Goal: Answer question/provide support: Share knowledge or assist other users

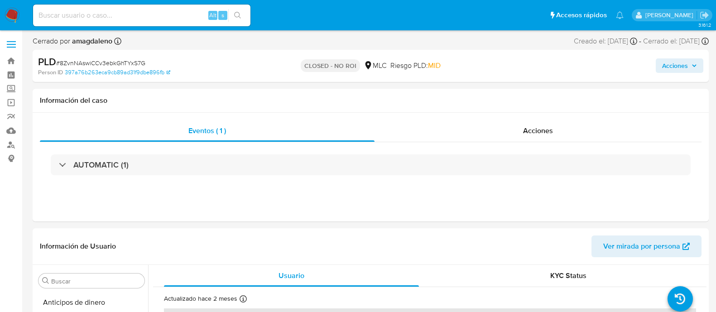
select select "10"
drag, startPoint x: 467, startPoint y: 224, endPoint x: 426, endPoint y: 87, distance: 143.4
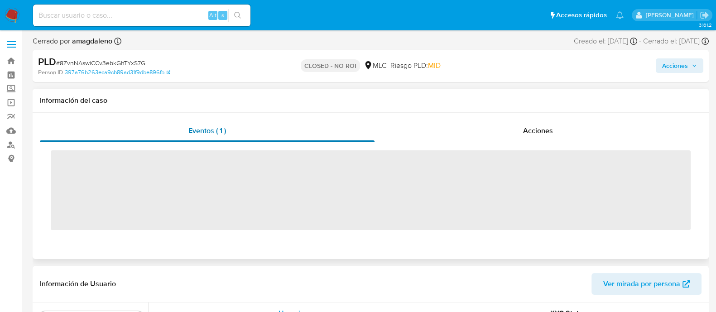
scroll to position [426, 0]
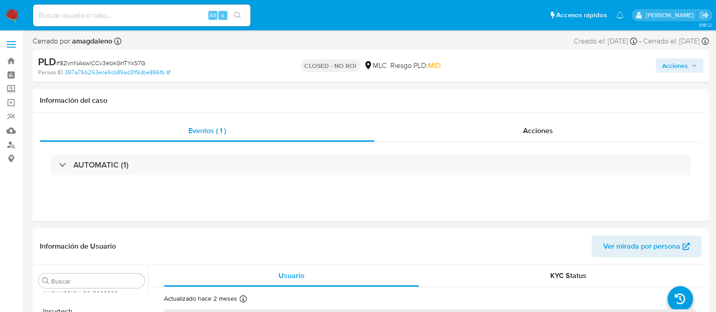
select select "10"
click at [16, 61] on link "Bandeja" at bounding box center [54, 61] width 108 height 14
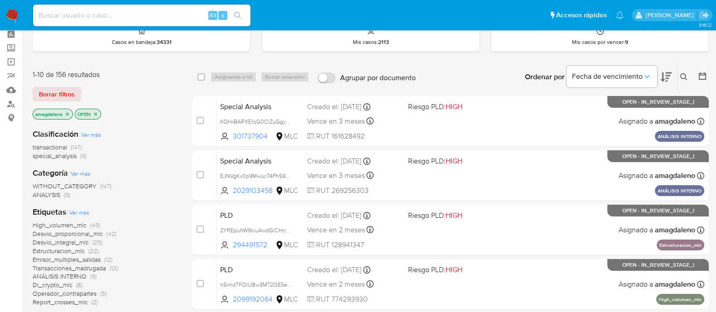
scroll to position [42, 0]
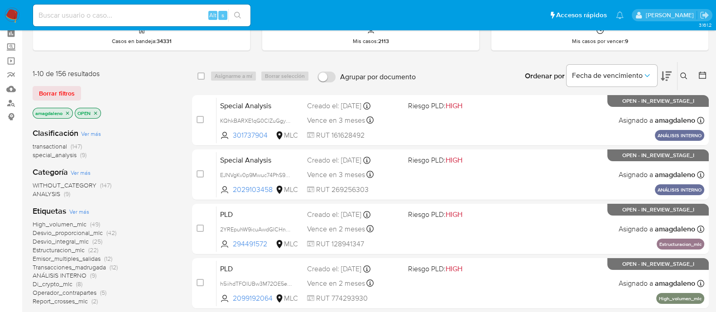
click at [668, 75] on icon at bounding box center [666, 76] width 11 height 11
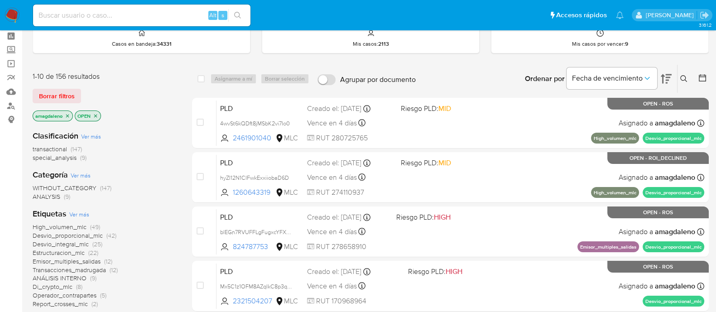
scroll to position [39, 0]
click at [58, 155] on span "special_analysis" at bounding box center [55, 158] width 44 height 9
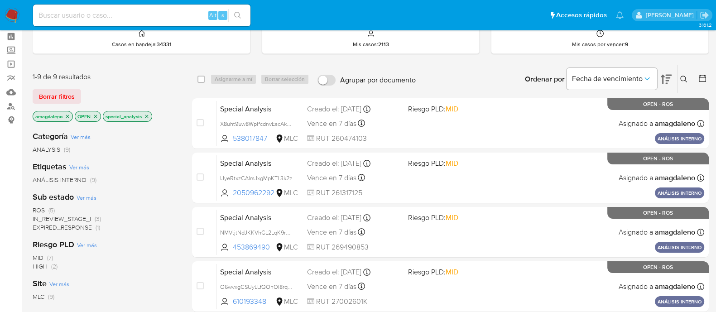
click at [150, 116] on p "special_analysis" at bounding box center [127, 116] width 48 height 10
click at [149, 116] on icon "close-filter" at bounding box center [146, 116] width 5 height 5
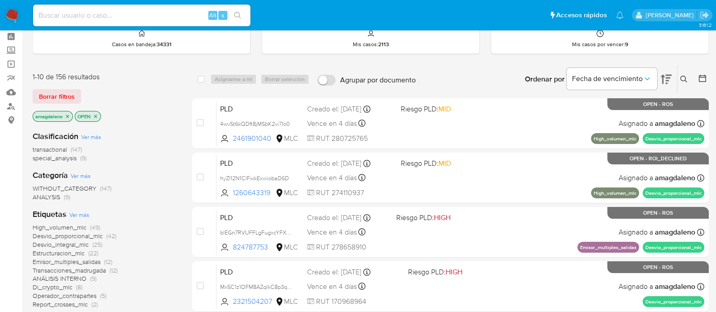
click at [55, 149] on span "transactional" at bounding box center [50, 149] width 34 height 9
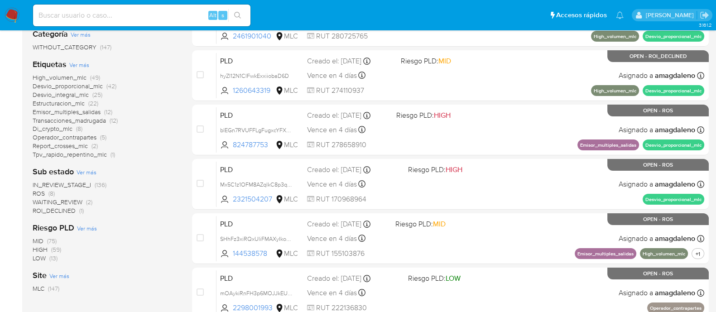
scroll to position [152, 0]
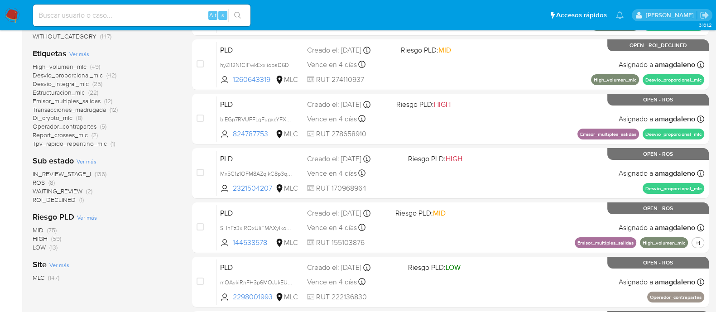
click at [34, 181] on span "ROS" at bounding box center [39, 182] width 12 height 9
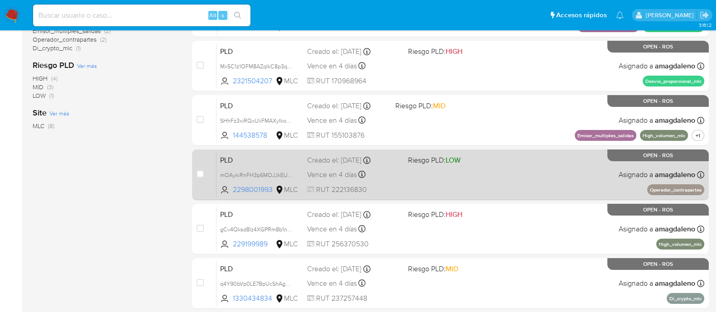
scroll to position [239, 0]
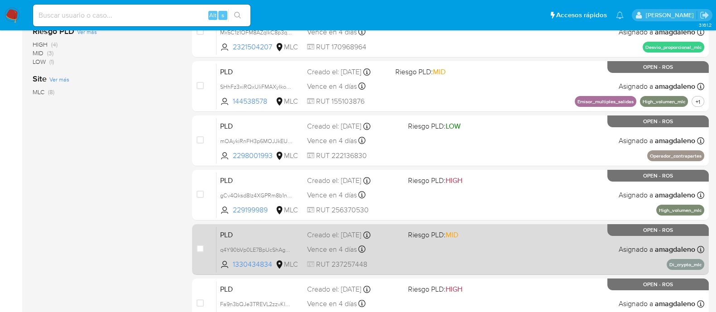
click at [479, 264] on div "PLD q4Y90bVp0LE7BpUcShAg2Yuo 1330434834 MLC Riesgo PLD: MID Creado el: 12/07/20…" at bounding box center [461, 250] width 488 height 46
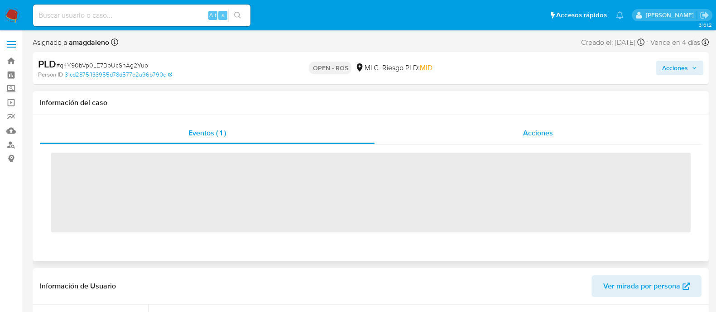
scroll to position [426, 0]
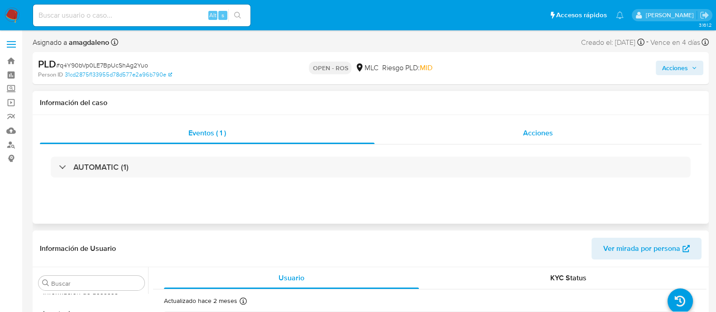
click at [417, 131] on div "Acciones" at bounding box center [538, 133] width 327 height 22
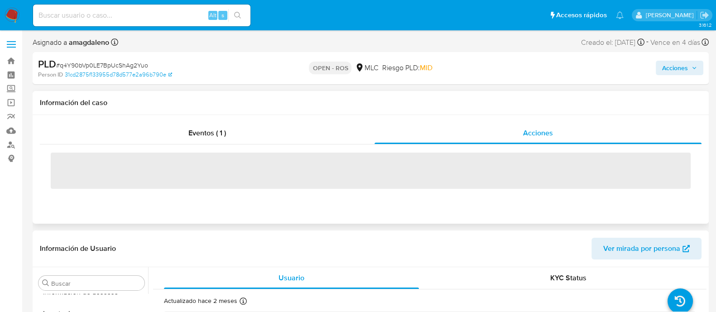
select select "10"
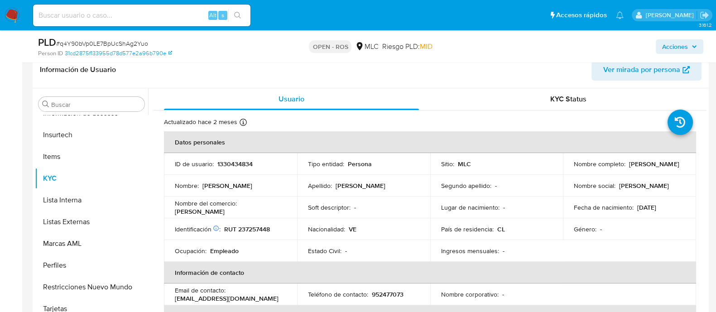
scroll to position [229, 0]
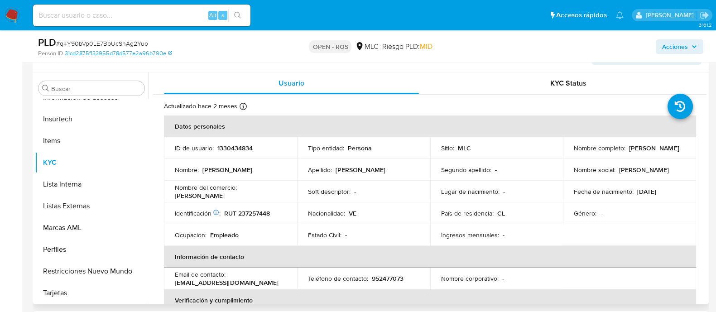
click at [241, 148] on p "1330434834" at bounding box center [235, 148] width 35 height 8
copy p "1330434834"
click at [629, 150] on p "Armando Jose Giron Navas" at bounding box center [654, 148] width 50 height 8
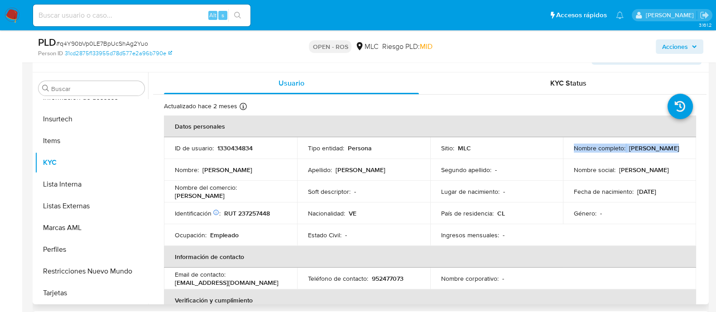
click at [629, 150] on p "Armando Jose Giron Navas" at bounding box center [654, 148] width 50 height 8
click at [629, 152] on p "Armando Jose Giron Navas" at bounding box center [654, 148] width 50 height 8
drag, startPoint x: 573, startPoint y: 153, endPoint x: 648, endPoint y: 153, distance: 74.8
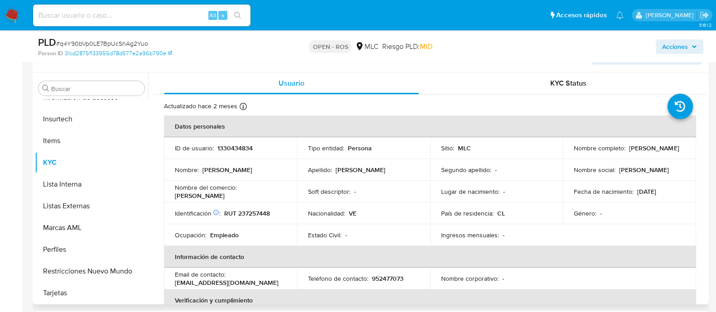
click at [648, 152] on p "Armando Jose Giron Navas" at bounding box center [654, 148] width 50 height 8
copy p "Armando Jose Giron Navas"
drag, startPoint x: 238, startPoint y: 212, endPoint x: 291, endPoint y: 212, distance: 53.0
click at [291, 212] on td "Identificación Nº de serie: 603054183 : RUT 237257448" at bounding box center [230, 214] width 133 height 22
copy p "237257448"
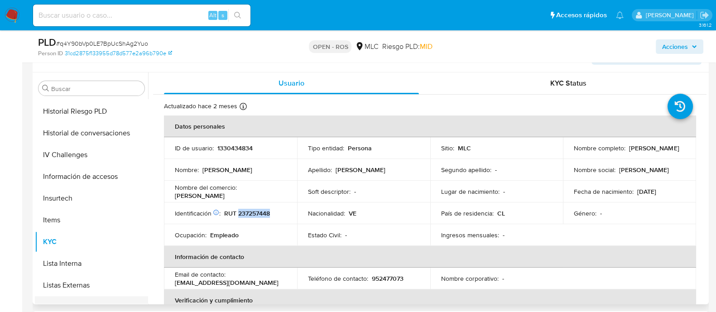
scroll to position [256, 0]
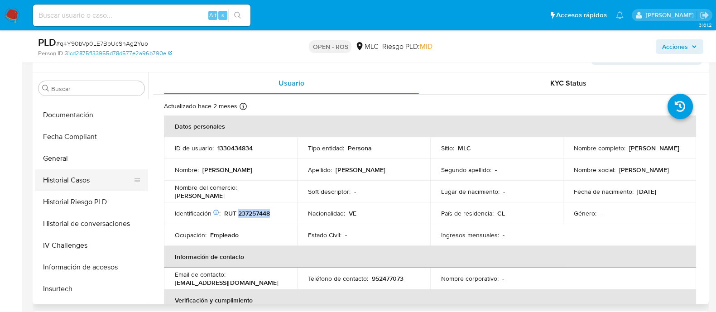
click at [86, 186] on button "Historial Casos" at bounding box center [88, 180] width 106 height 22
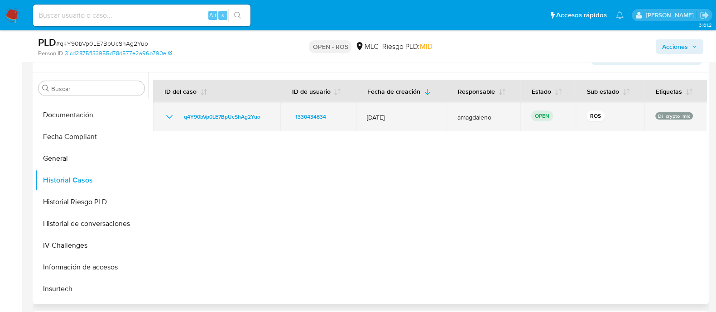
drag, startPoint x: 268, startPoint y: 116, endPoint x: 179, endPoint y: 114, distance: 88.4
click at [179, 114] on div "q4Y90bVp0LE7BpUcShAg2Yuo" at bounding box center [217, 116] width 106 height 11
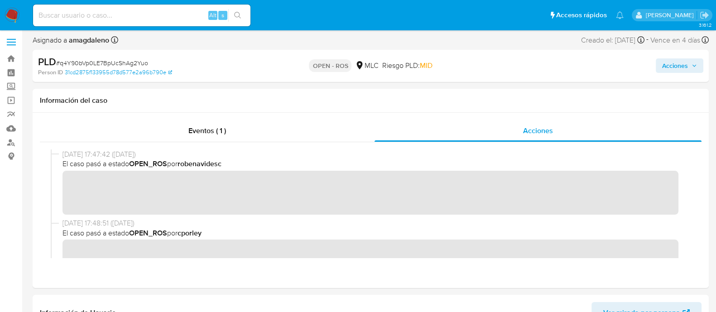
scroll to position [0, 0]
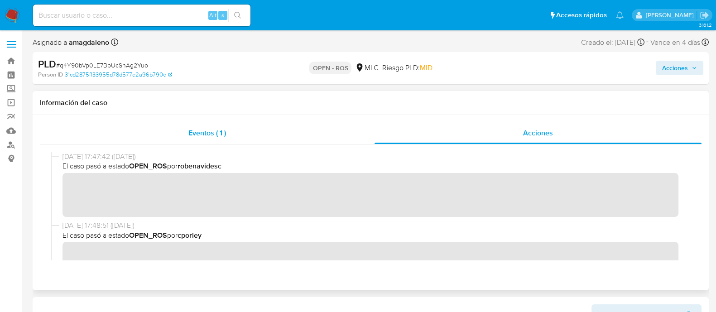
click at [213, 131] on span "Eventos ( 1 )" at bounding box center [208, 133] width 38 height 10
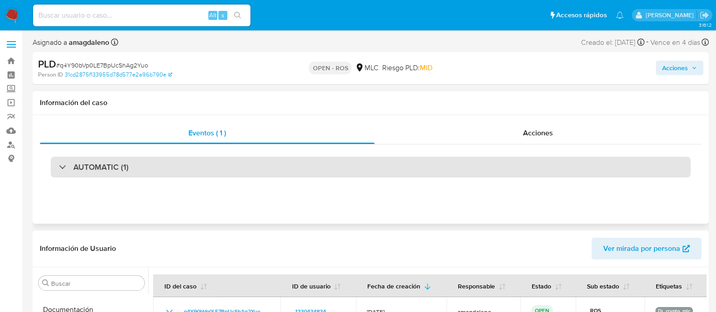
click at [108, 169] on h3 "AUTOMATIC (1)" at bounding box center [100, 167] width 55 height 10
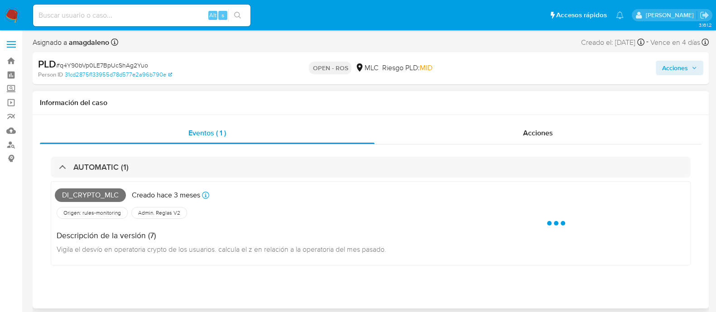
click at [106, 191] on span "Di_crypto_mlc" at bounding box center [90, 196] width 71 height 14
copy span "Di_crypto_mlc"
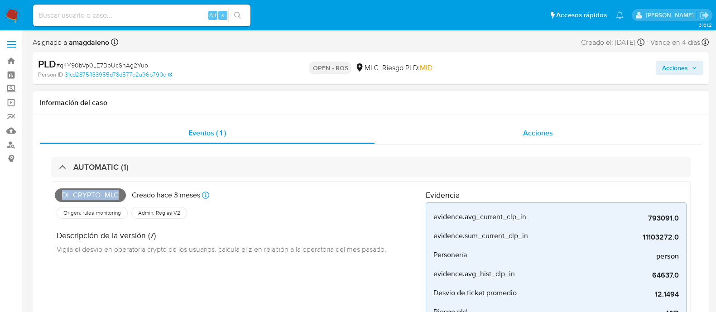
click at [445, 131] on div "Acciones" at bounding box center [538, 133] width 327 height 22
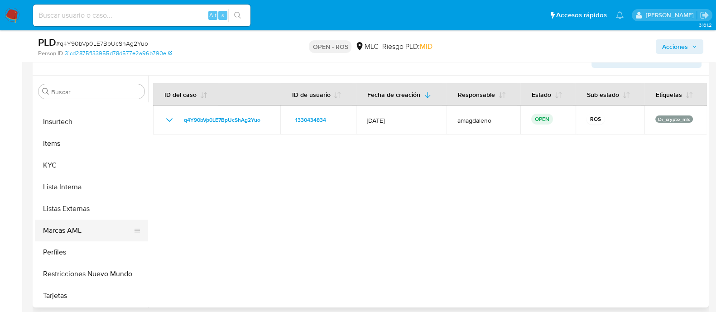
scroll to position [426, 0]
click at [53, 158] on button "KYC" at bounding box center [88, 166] width 106 height 22
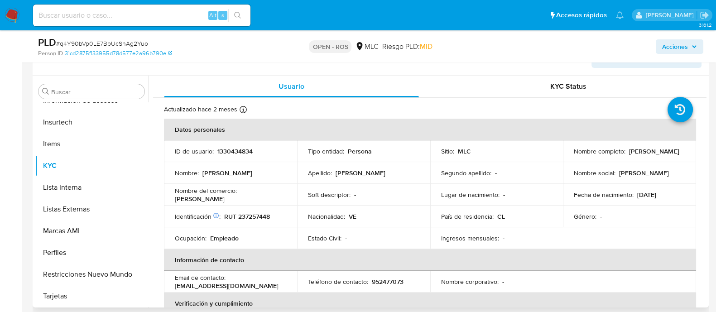
click at [254, 216] on p "RUT 237257448" at bounding box center [247, 217] width 46 height 8
copy p "237257448"
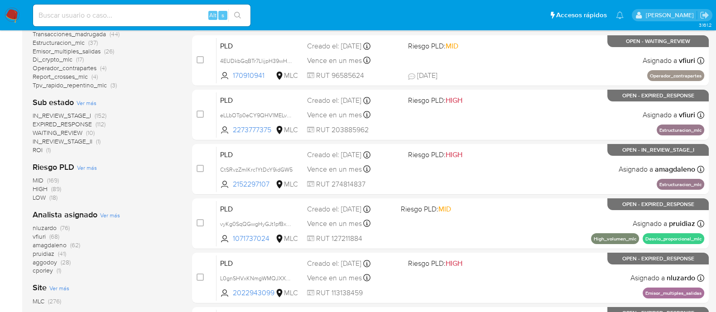
scroll to position [226, 0]
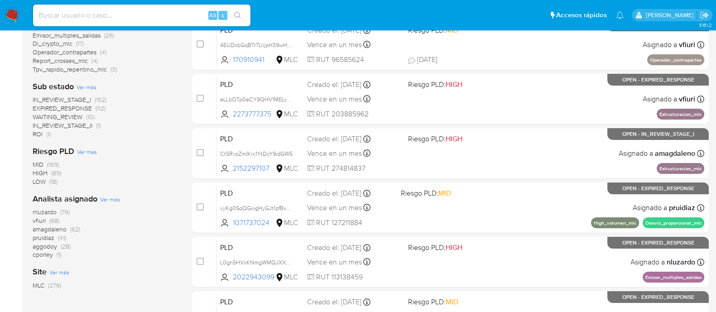
click at [56, 229] on span "amagdaleno" at bounding box center [50, 229] width 34 height 9
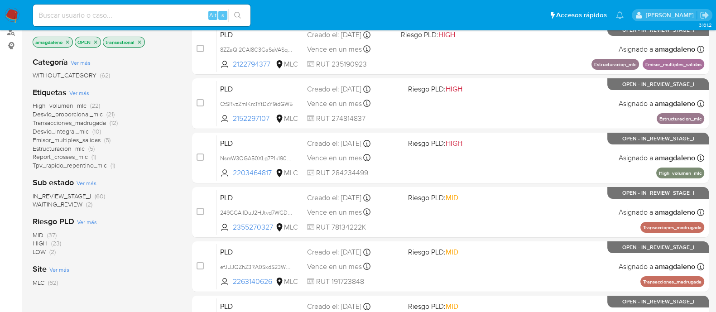
scroll to position [56, 0]
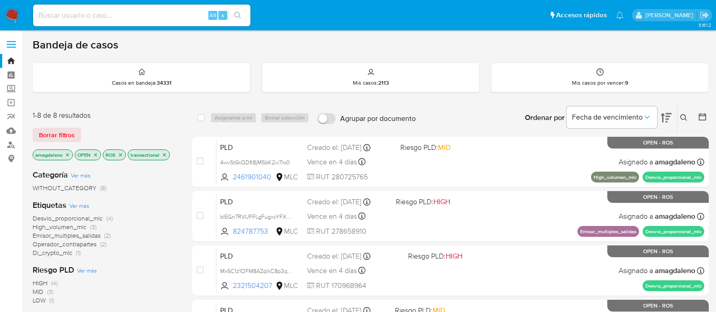
scroll to position [239, 0]
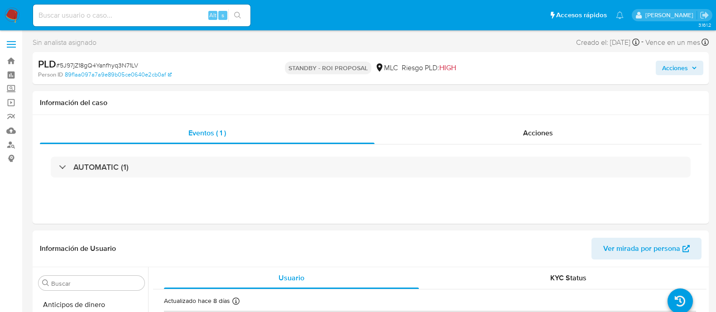
select select "10"
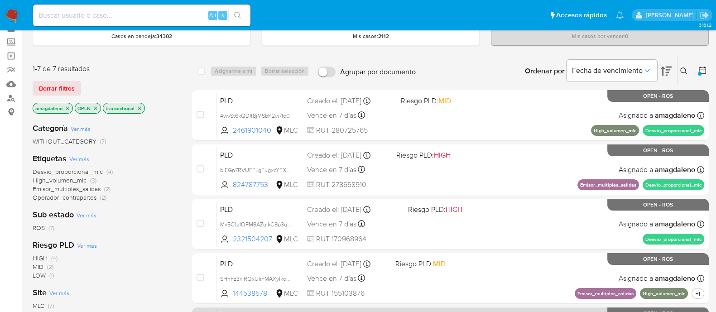
scroll to position [45, 0]
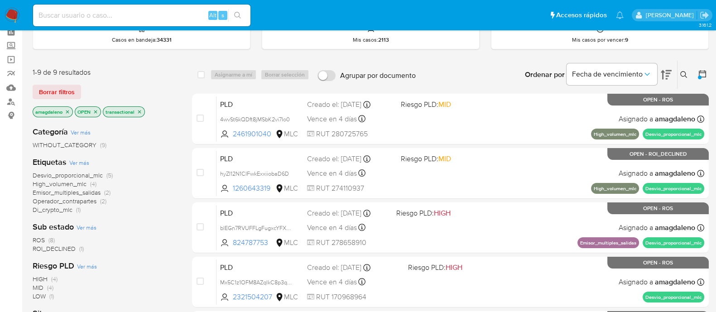
scroll to position [41, 0]
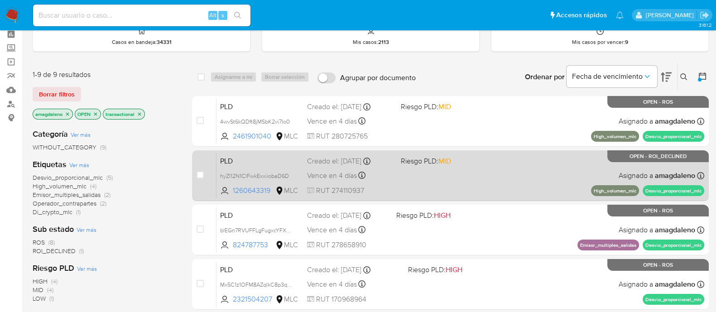
click at [415, 175] on span at bounding box center [444, 175] width 86 height 2
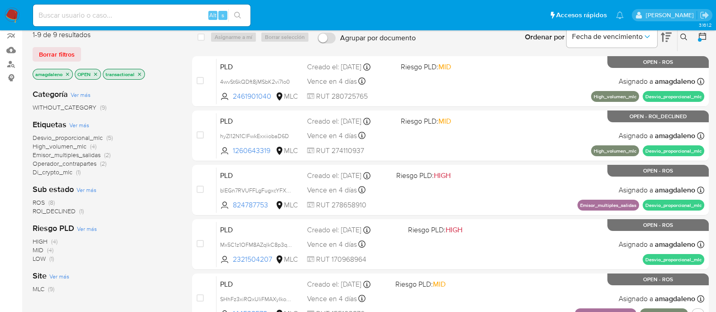
scroll to position [97, 0]
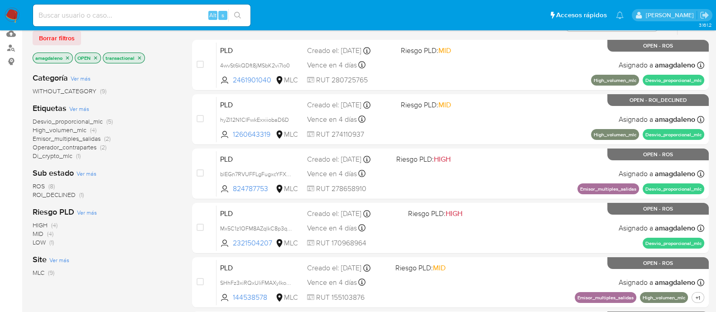
click at [40, 186] on span "ROS" at bounding box center [39, 186] width 12 height 9
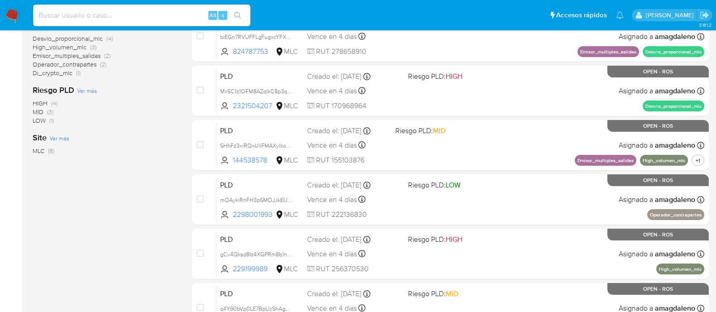
scroll to position [43, 0]
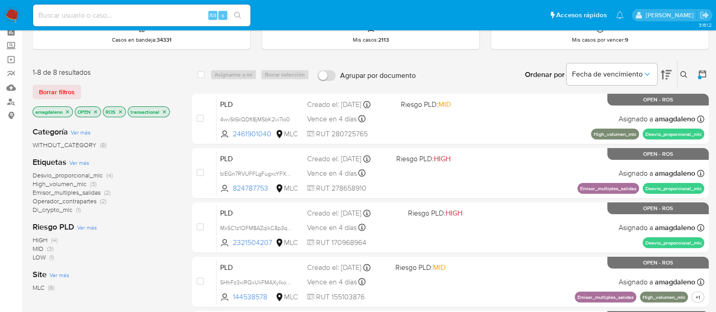
click at [666, 78] on icon at bounding box center [666, 74] width 11 height 11
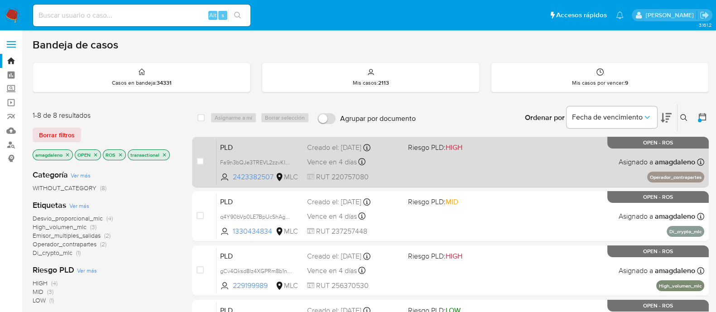
click at [408, 169] on div "PLD Fa9n3bQJe3TREVL2zzvKl6DG 2423382507 MLC Riesgo PLD: HIGH Creado el: 12/07/2…" at bounding box center [461, 162] width 488 height 46
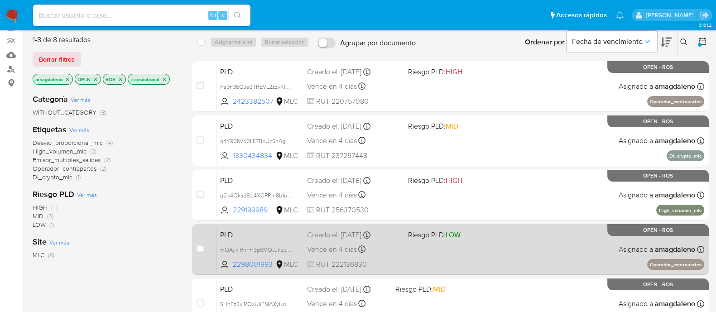
scroll to position [113, 0]
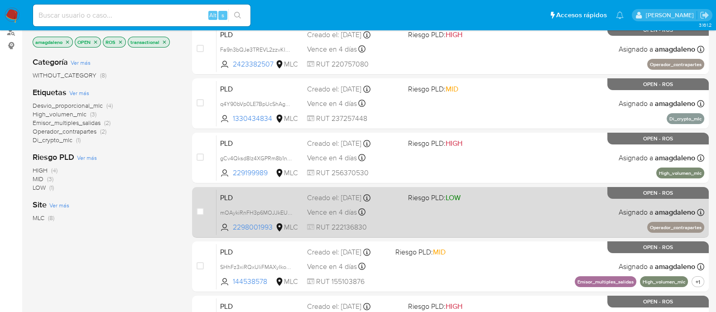
click at [484, 213] on div "PLD mOAykiRnFH3p6MOJJkEUcHez 2298001993 MLC Riesgo PLD: LOW Creado el: 12/07/20…" at bounding box center [461, 212] width 488 height 46
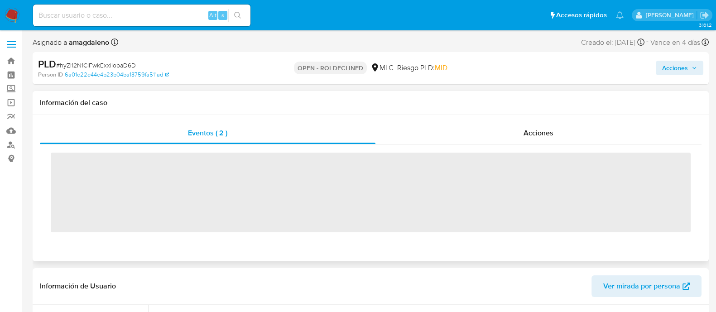
scroll to position [426, 0]
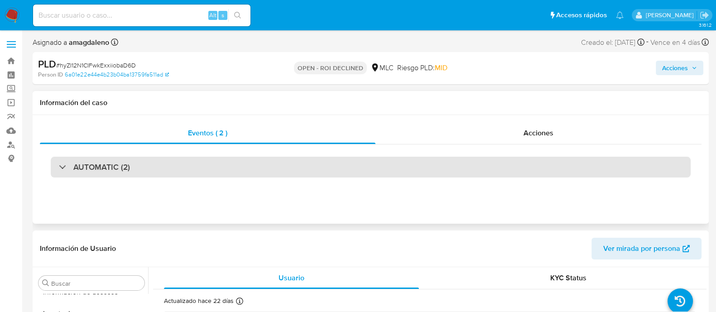
select select "10"
click at [336, 165] on div "AUTOMATIC (2)" at bounding box center [371, 167] width 640 height 21
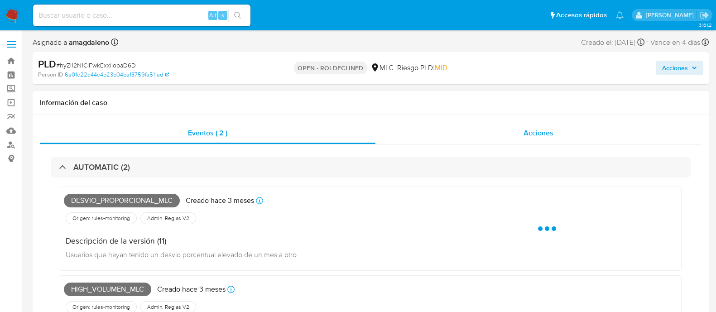
click at [426, 138] on div "Acciones" at bounding box center [539, 133] width 326 height 22
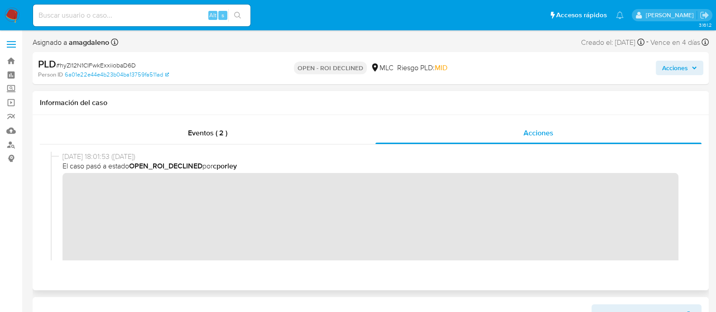
scroll to position [0, 0]
click at [675, 63] on span "Acciones" at bounding box center [675, 68] width 26 height 15
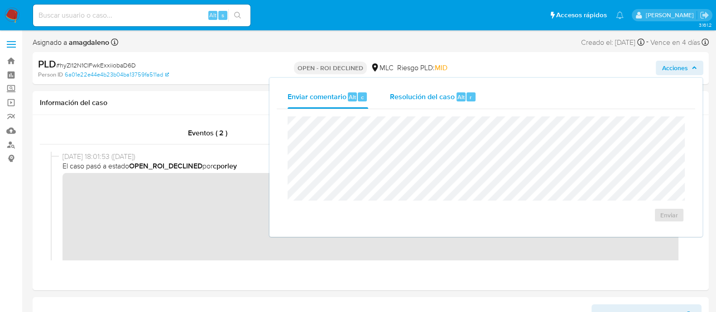
click at [416, 95] on span "Resolución del caso" at bounding box center [422, 97] width 65 height 10
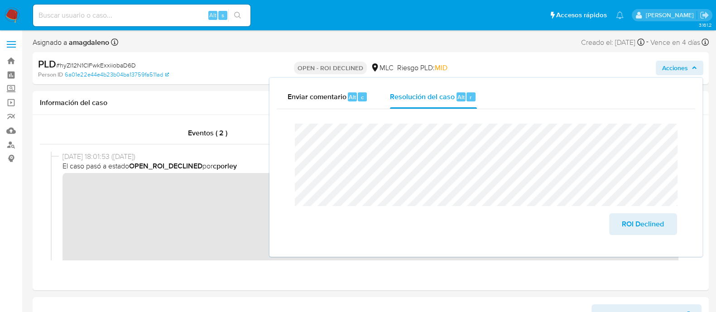
click at [227, 57] on div "PLD # hyZI12N1CIFwkExxiiobaD6D Person ID 6a01e22e44e4b23b04ba13759fa511ad OPEN …" at bounding box center [371, 68] width 677 height 32
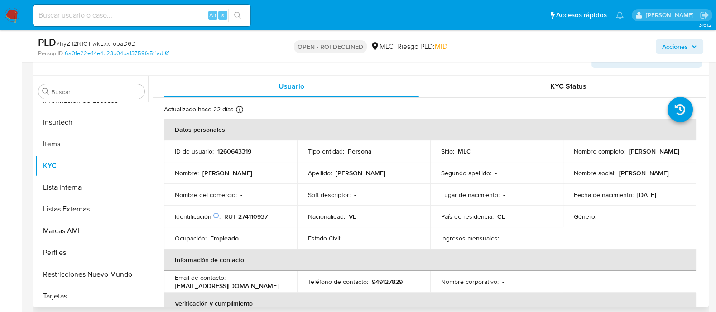
click at [236, 150] on p "1260643319" at bounding box center [235, 151] width 34 height 8
copy p "1260643319"
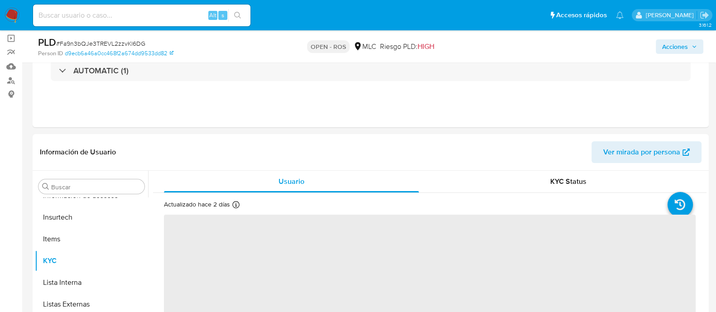
scroll to position [113, 0]
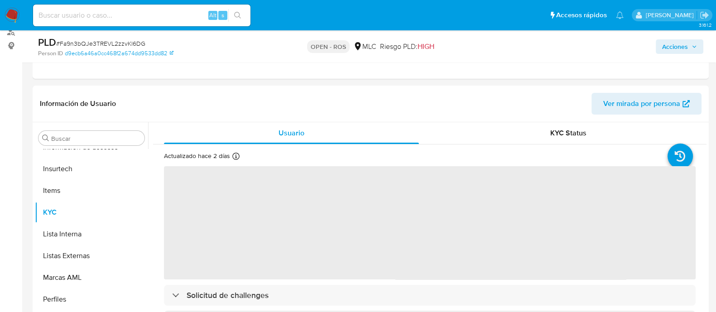
select select "10"
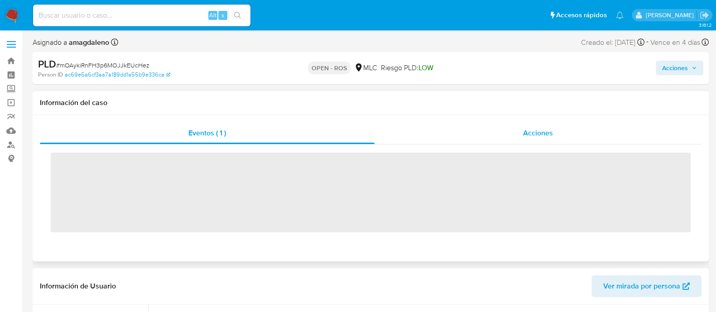
scroll to position [426, 0]
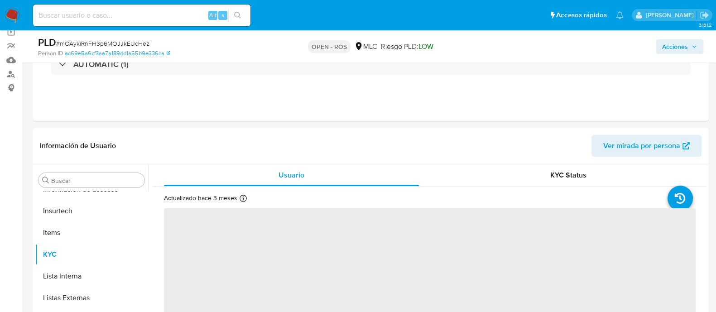
select select "10"
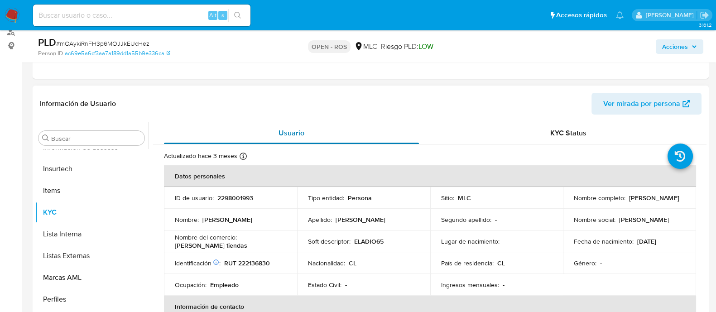
scroll to position [56, 0]
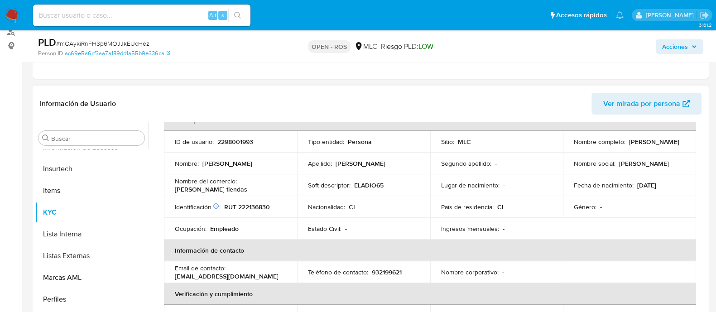
click at [238, 142] on p "2298001993" at bounding box center [236, 142] width 36 height 8
copy p "2298001993"
click at [255, 204] on p "RUT 222136830" at bounding box center [247, 207] width 46 height 8
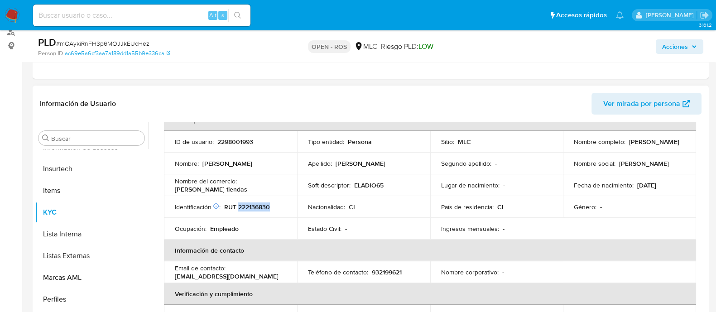
copy p "222136830"
click at [242, 142] on p "2298001993" at bounding box center [236, 142] width 36 height 8
copy p "2298001993"
